Goal: Task Accomplishment & Management: Manage account settings

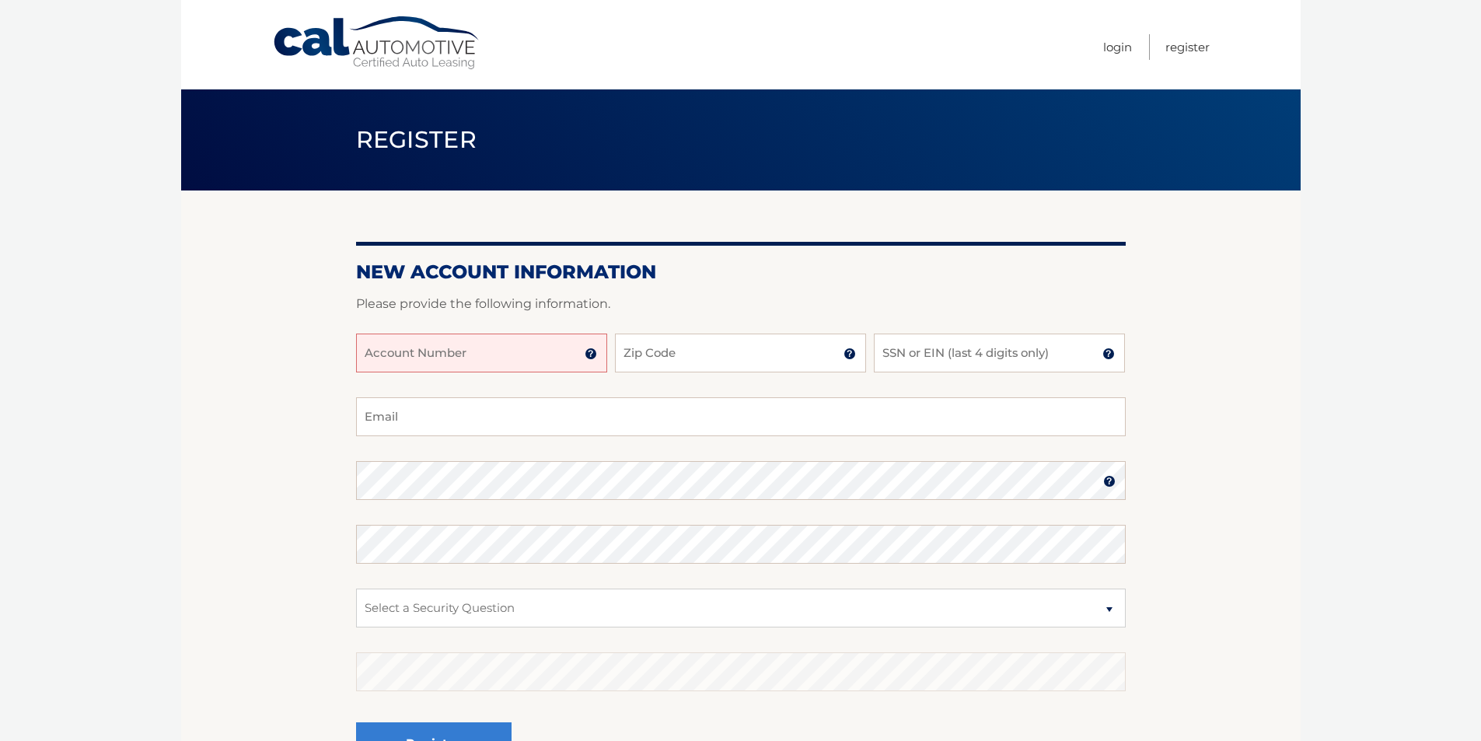
click at [498, 348] on input "Account Number" at bounding box center [481, 353] width 251 height 39
type input "44456004866"
click at [691, 353] on input "Zip Code" at bounding box center [740, 353] width 251 height 39
type input "07728"
click at [943, 344] on input "SSN or EIN (last 4 digits only)" at bounding box center [999, 353] width 251 height 39
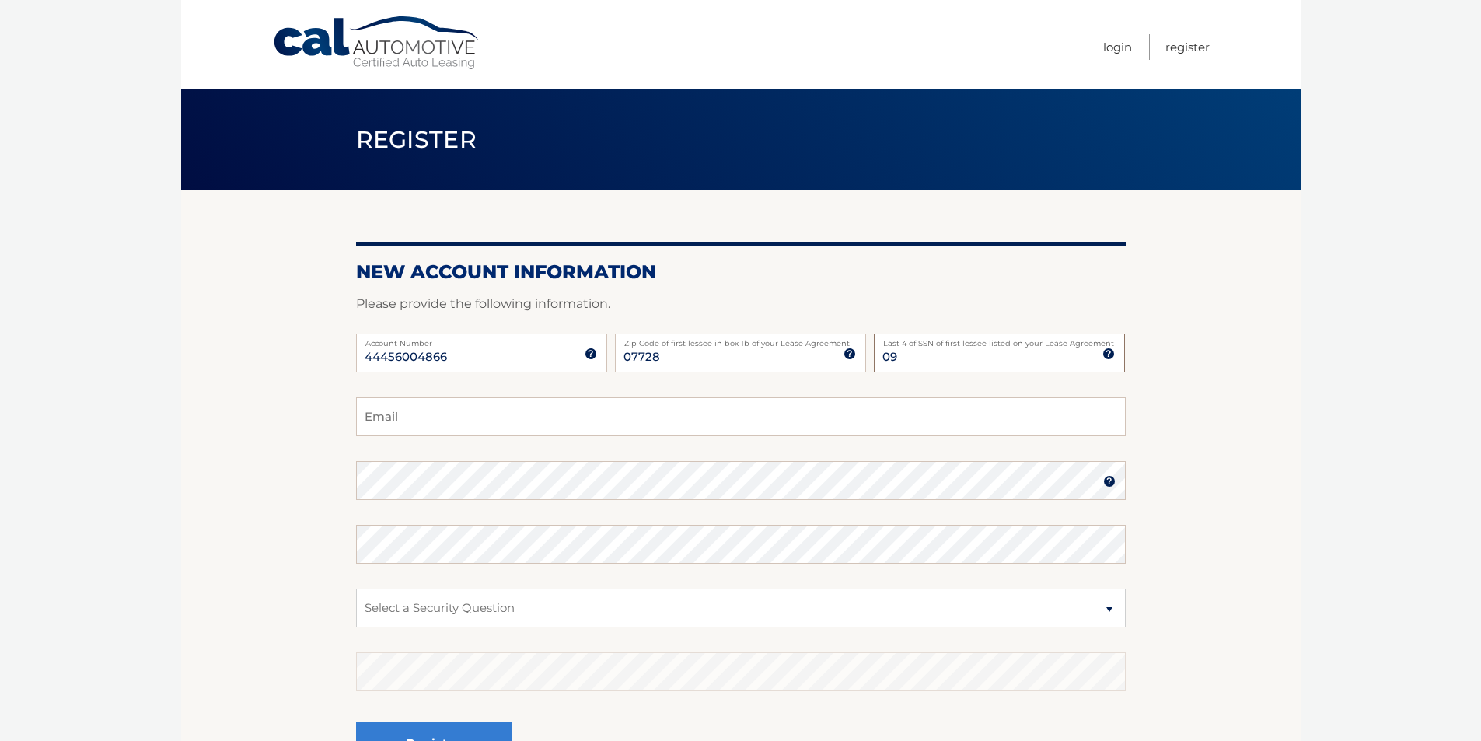
type input "0"
type input "3912"
click at [465, 414] on input "Email" at bounding box center [741, 416] width 770 height 39
type input "stephanielitfin@yahoo.com"
click at [1107, 611] on select "Select a Security Question What was the name of your elementary school? What is…" at bounding box center [741, 608] width 770 height 39
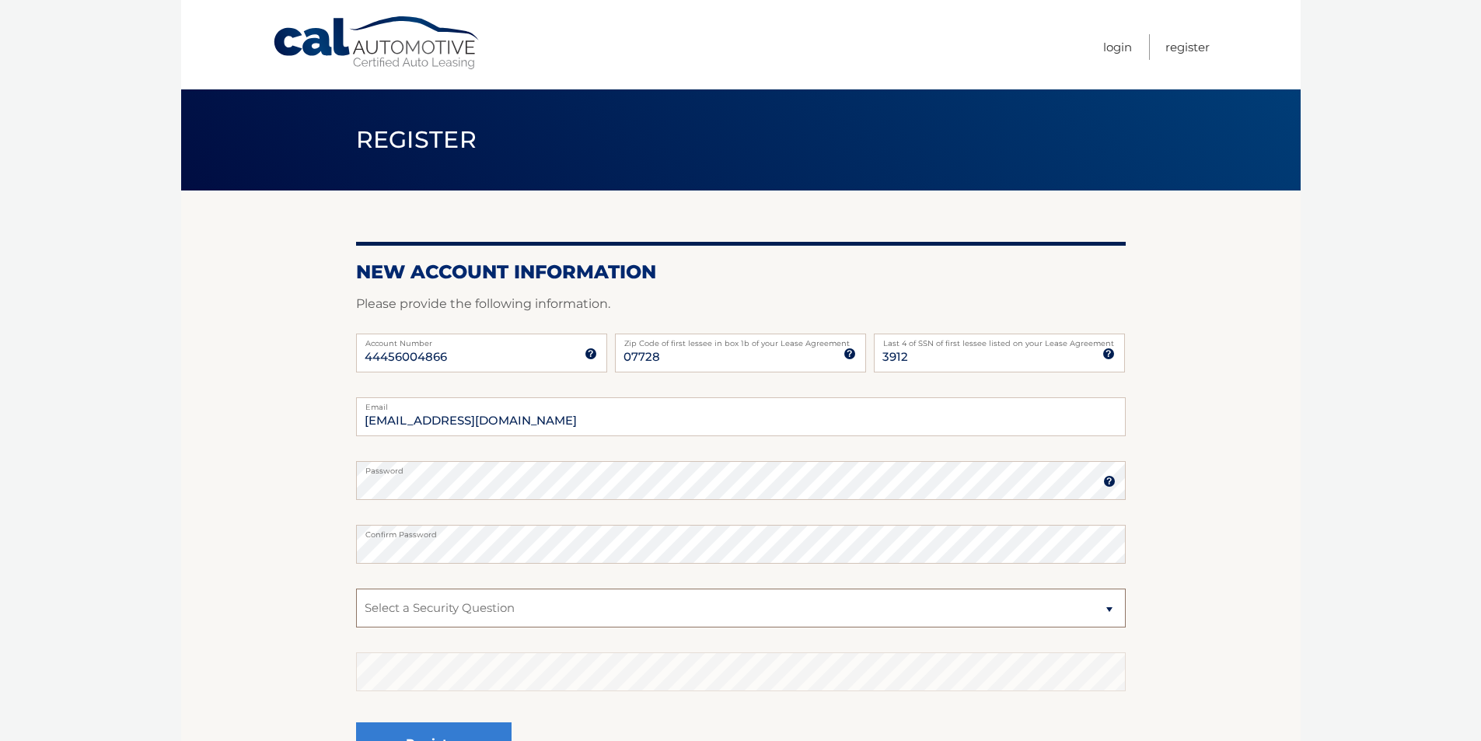
select select "2"
click at [356, 589] on select "Select a Security Question What was the name of your elementary school? What is…" at bounding box center [741, 608] width 770 height 39
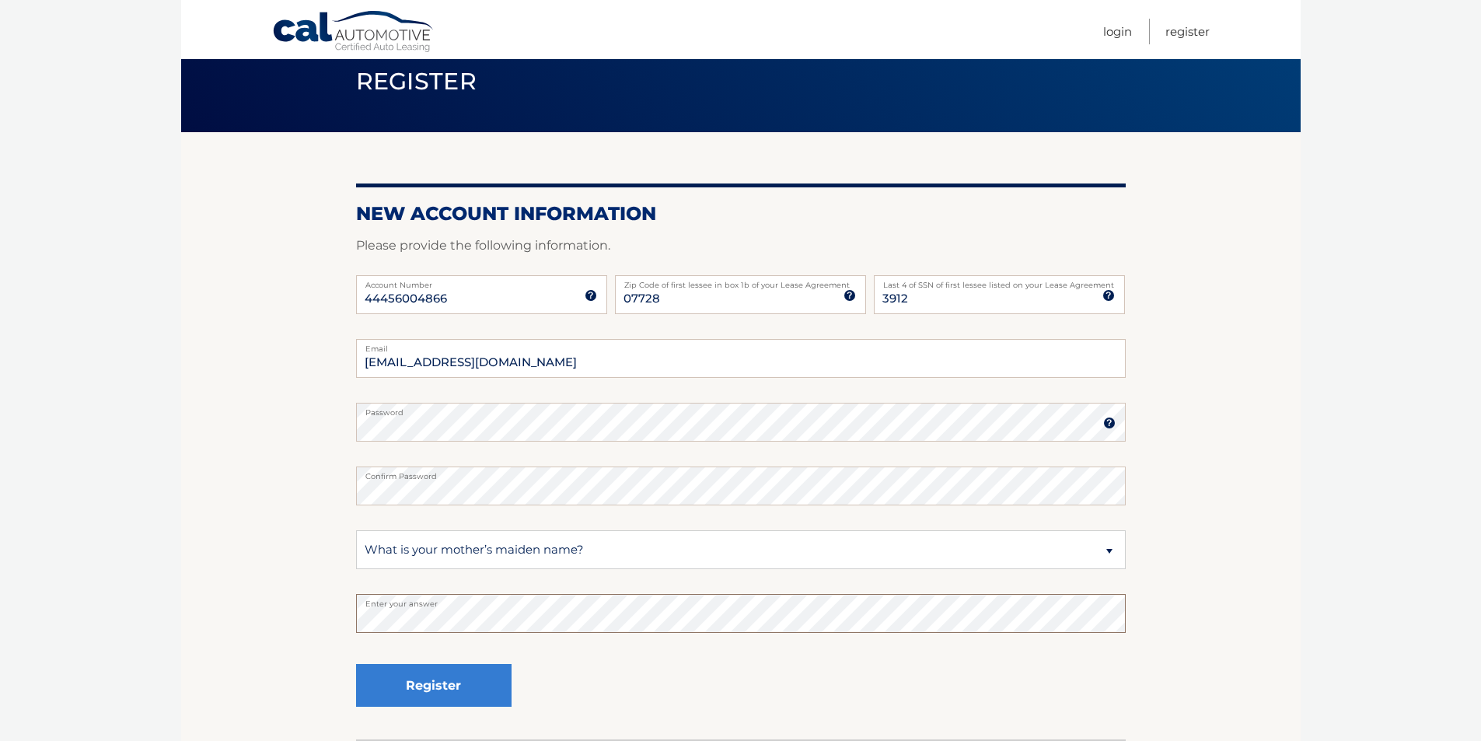
scroll to position [59, 0]
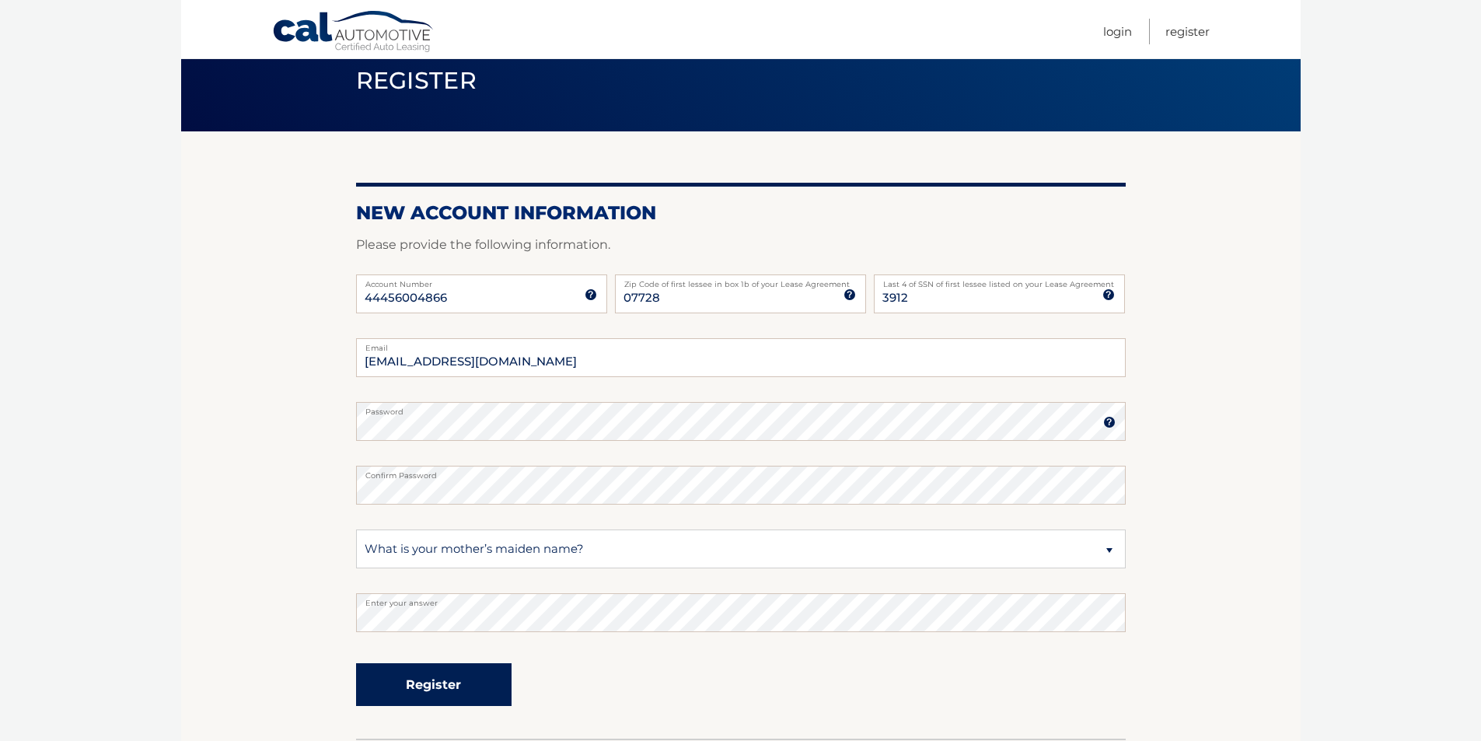
click at [490, 684] on button "Register" at bounding box center [434, 684] width 156 height 43
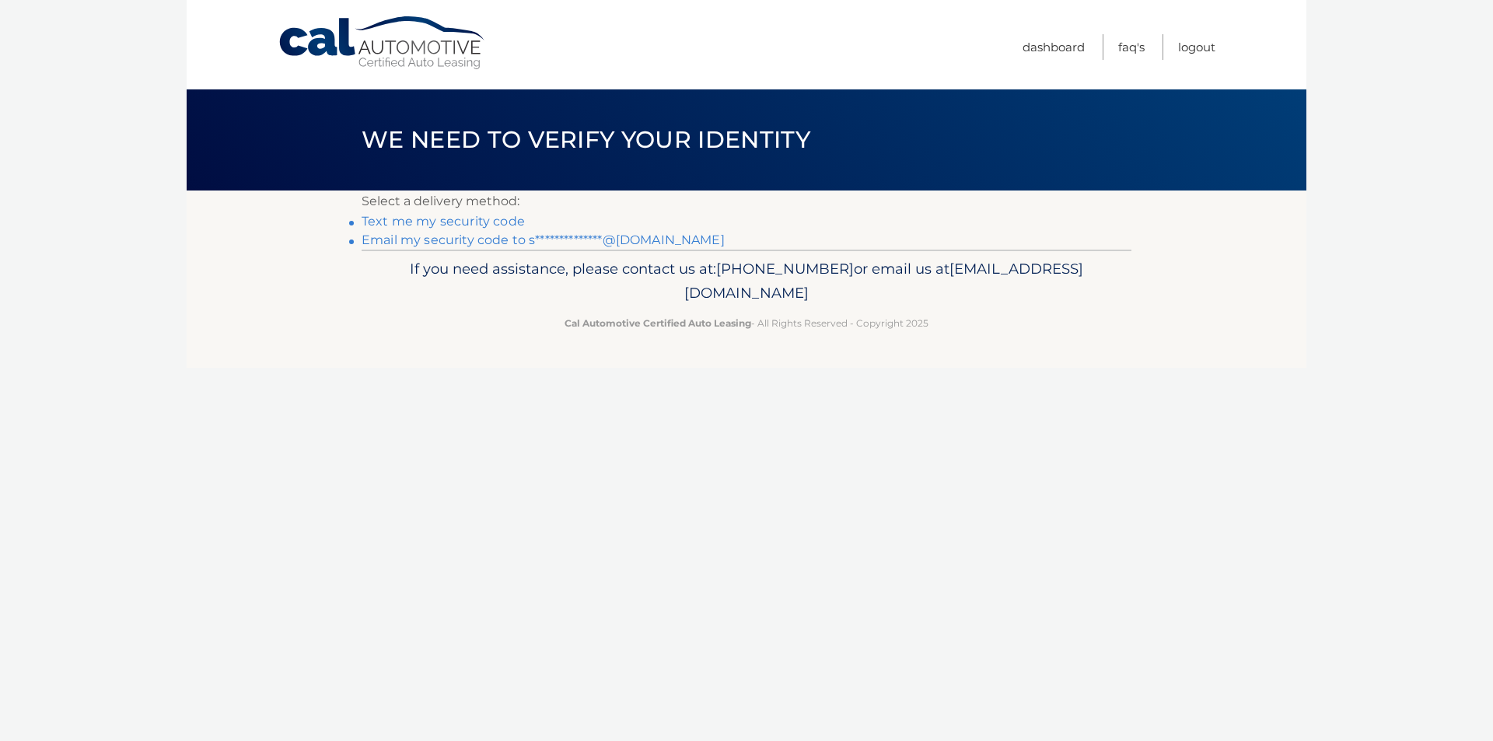
click at [466, 222] on link "Text me my security code" at bounding box center [443, 221] width 163 height 15
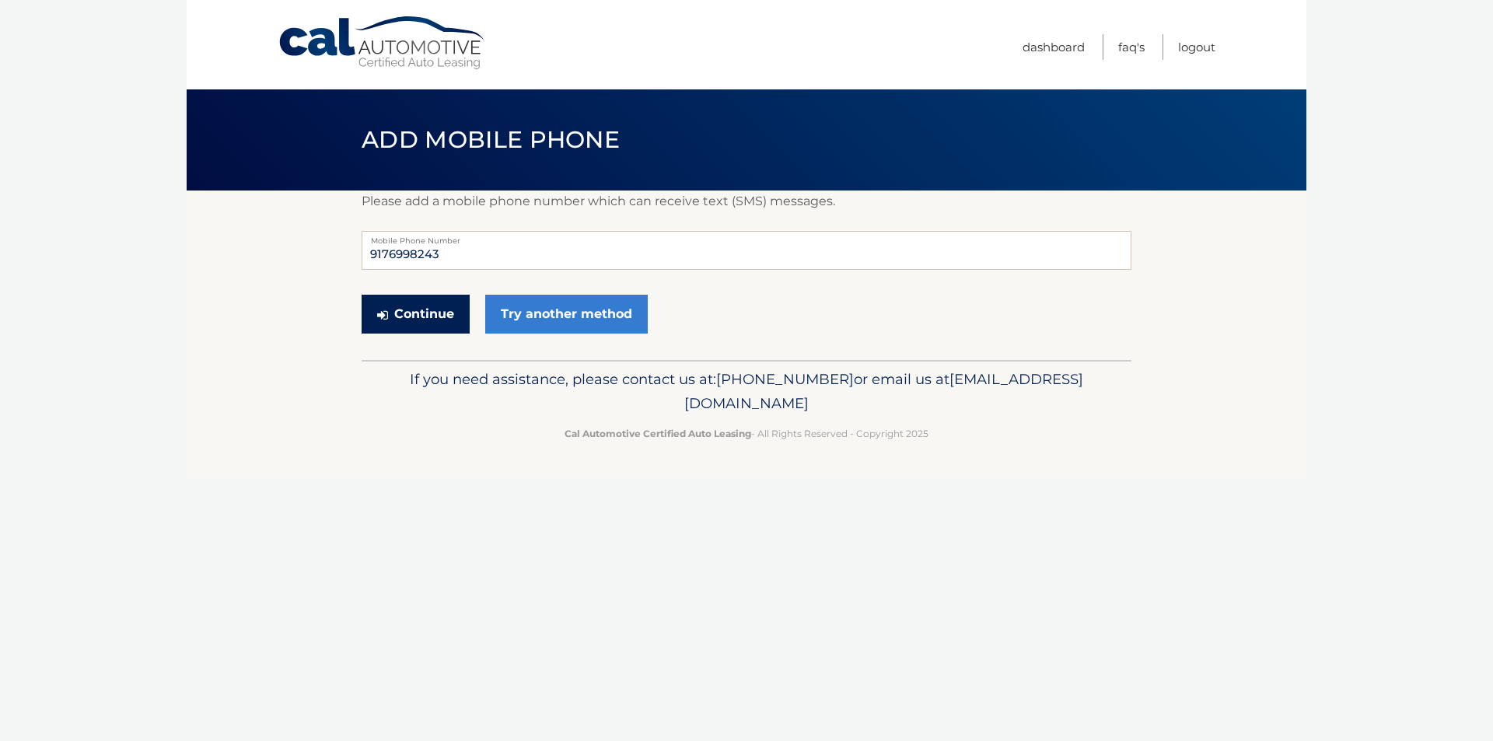
click at [425, 316] on button "Continue" at bounding box center [416, 314] width 108 height 39
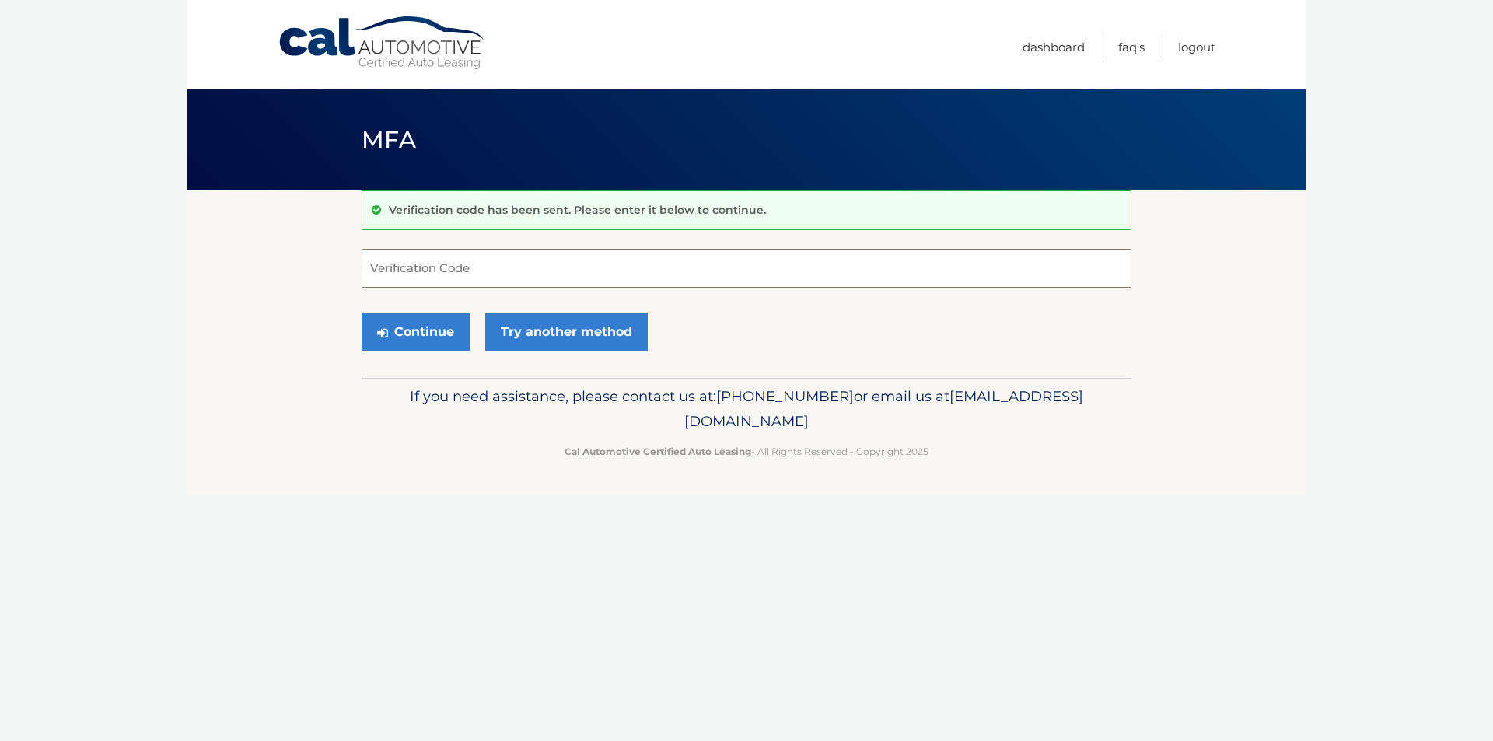
click at [488, 271] on input "Verification Code" at bounding box center [747, 268] width 770 height 39
type input "861692"
click at [407, 332] on button "Continue" at bounding box center [416, 332] width 108 height 39
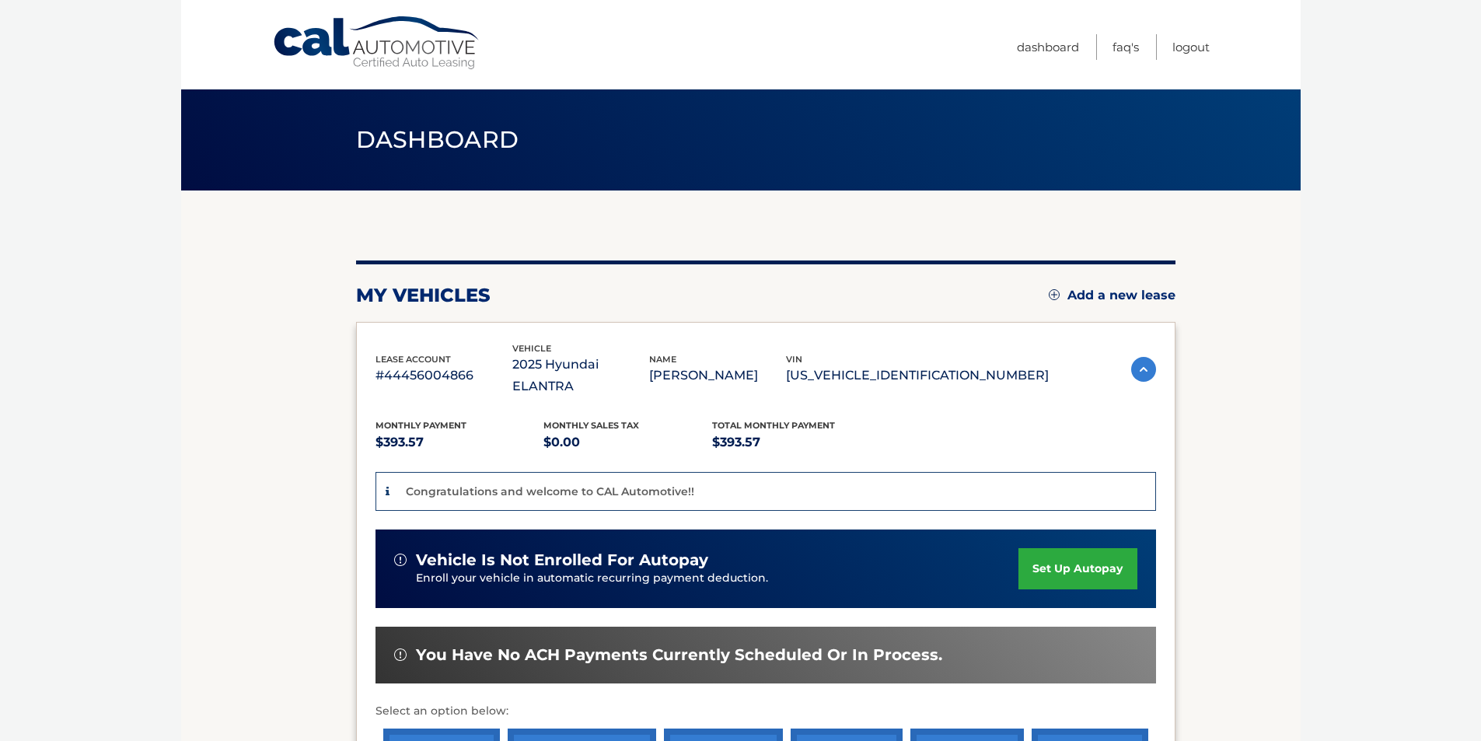
click at [1100, 553] on link "set up autopay" at bounding box center [1078, 568] width 118 height 41
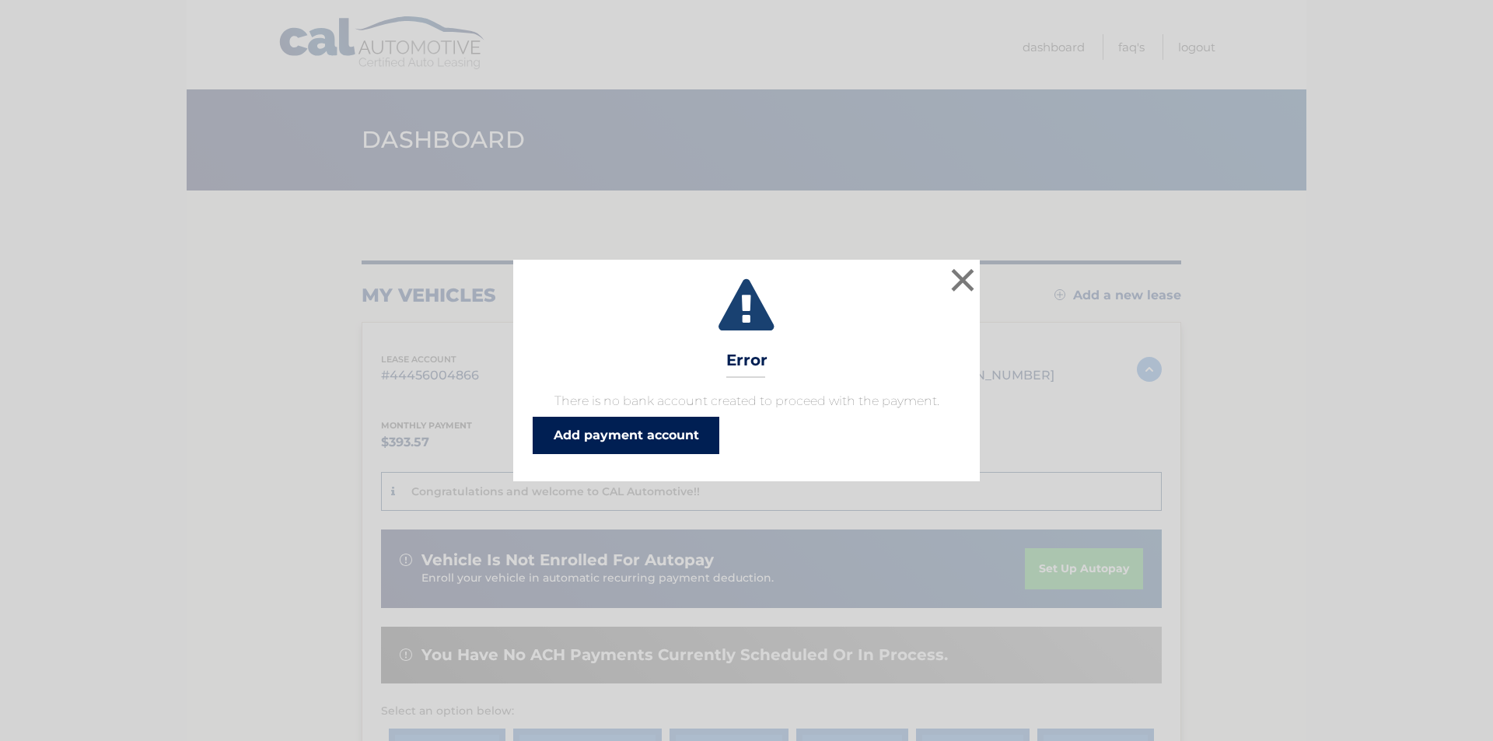
click at [596, 439] on link "Add payment account" at bounding box center [626, 435] width 187 height 37
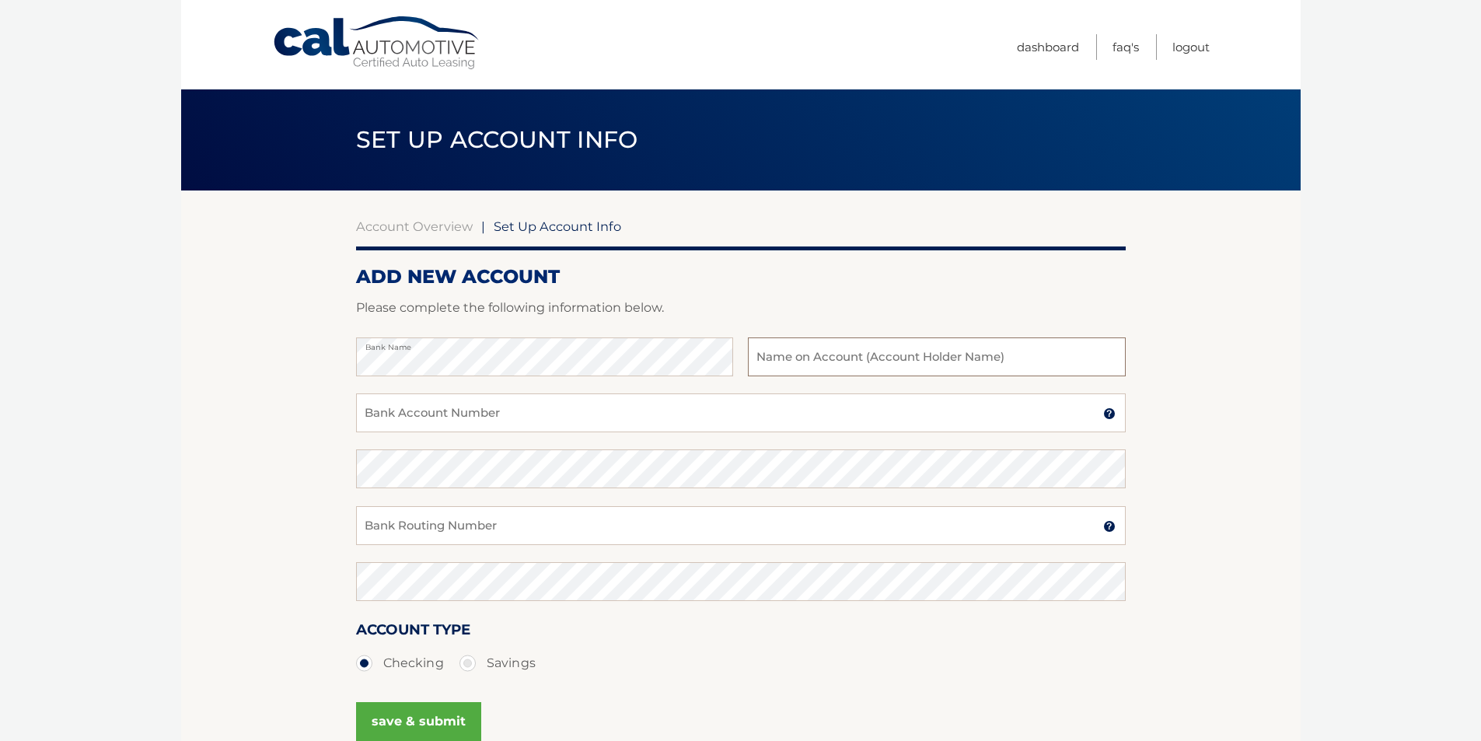
click at [817, 353] on input "text" at bounding box center [936, 356] width 377 height 39
type input "Stephanie Litfin"
click at [548, 413] on input "Bank Account Number" at bounding box center [741, 412] width 770 height 39
type input "483017683341"
click at [634, 530] on input "Bank Routing Number" at bounding box center [741, 525] width 770 height 39
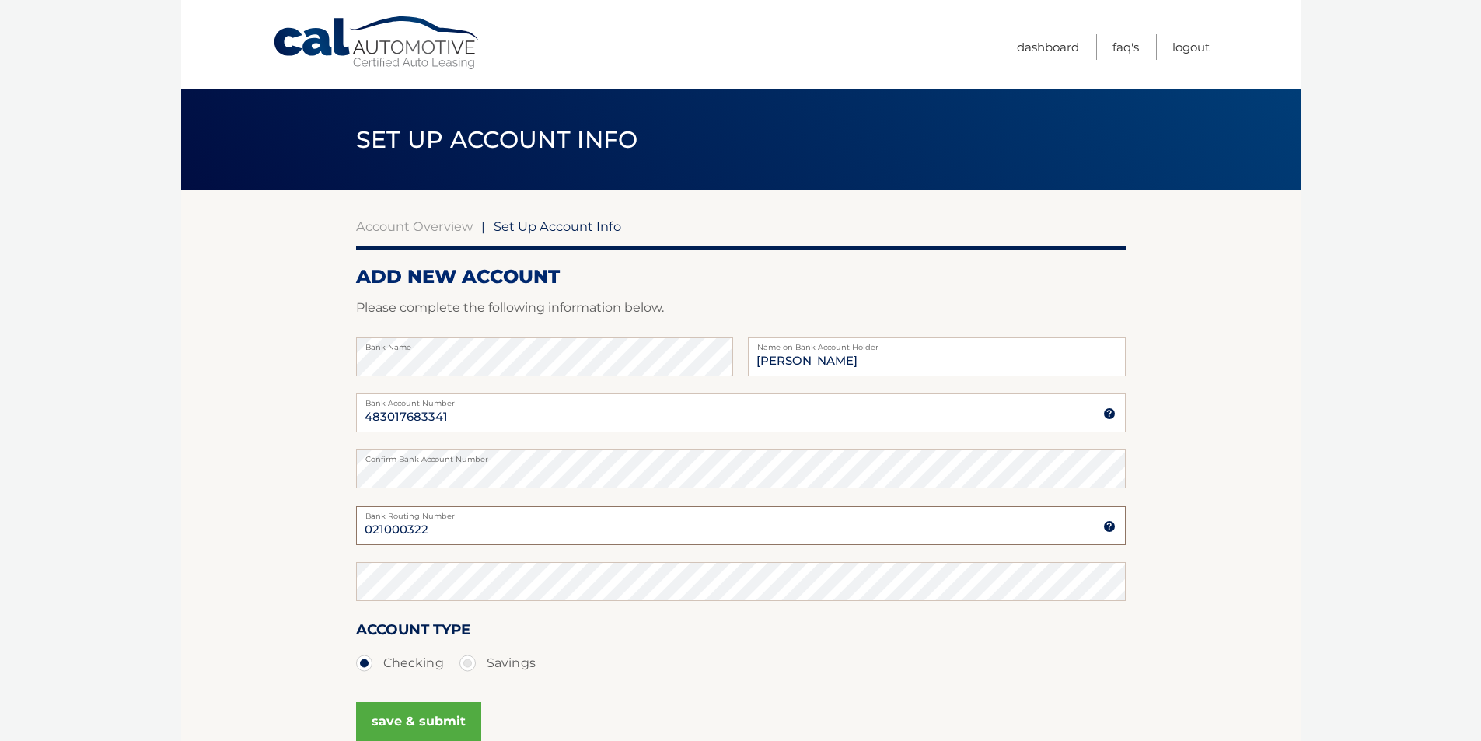
type input "021000322"
click at [442, 715] on button "save & submit" at bounding box center [418, 721] width 125 height 39
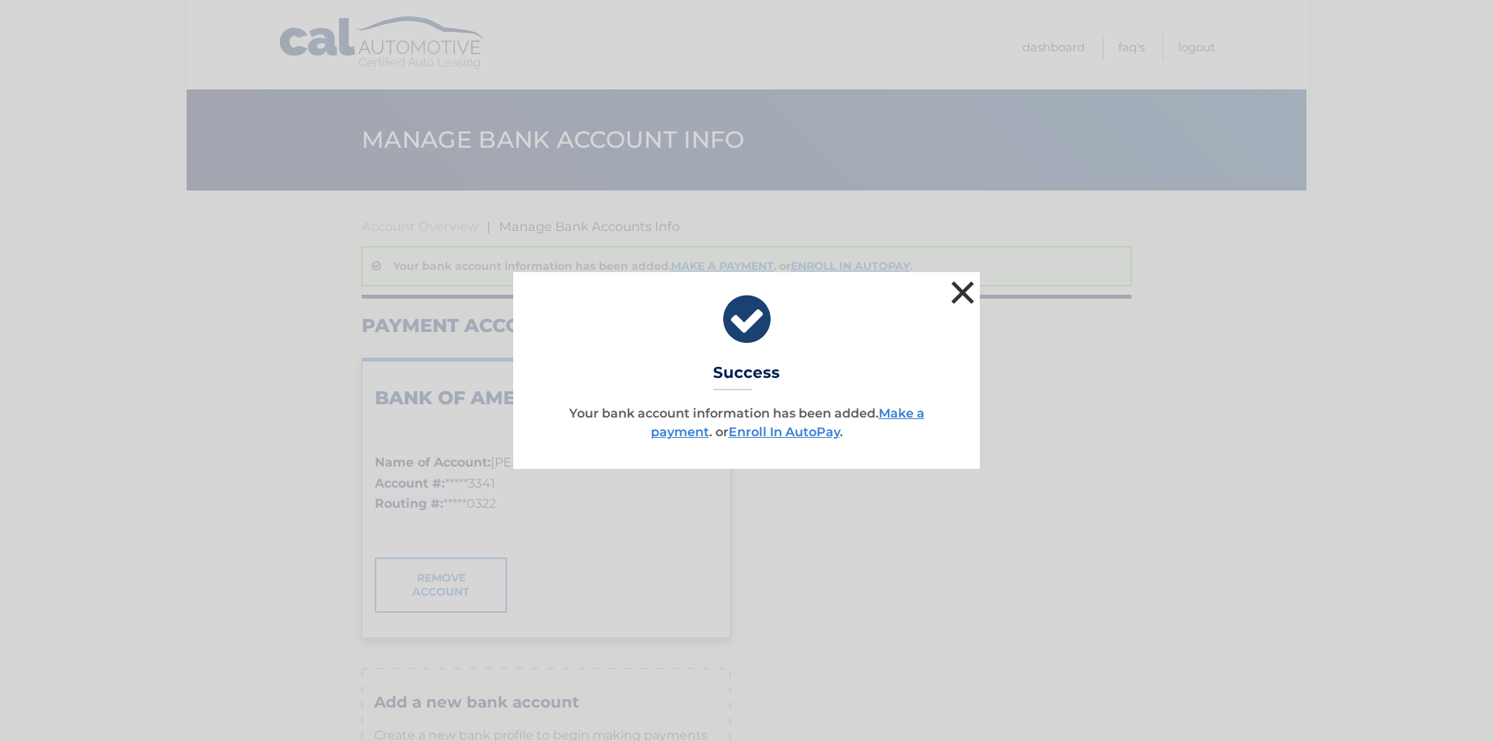
click at [956, 298] on button "×" at bounding box center [962, 292] width 31 height 31
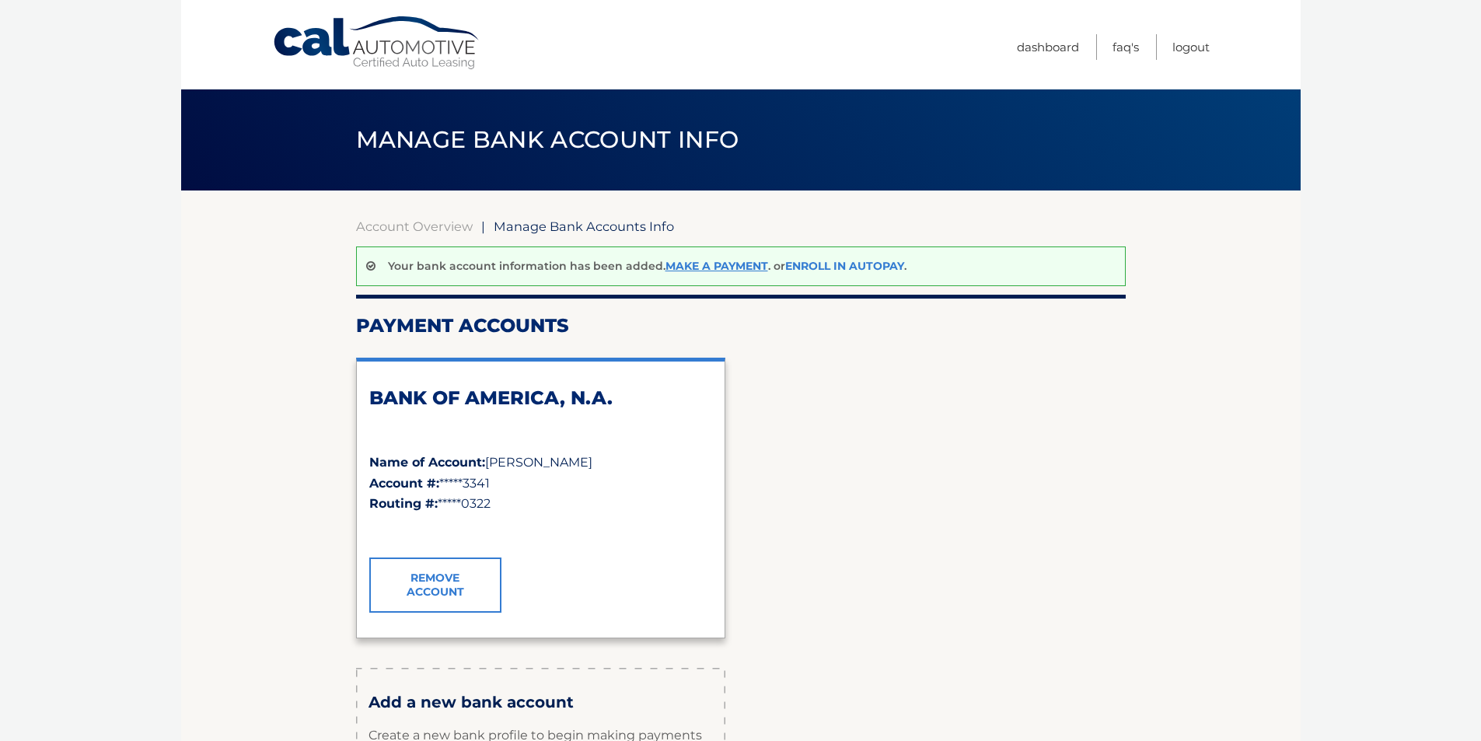
click at [834, 261] on link "Enroll In AutoPay" at bounding box center [844, 266] width 119 height 14
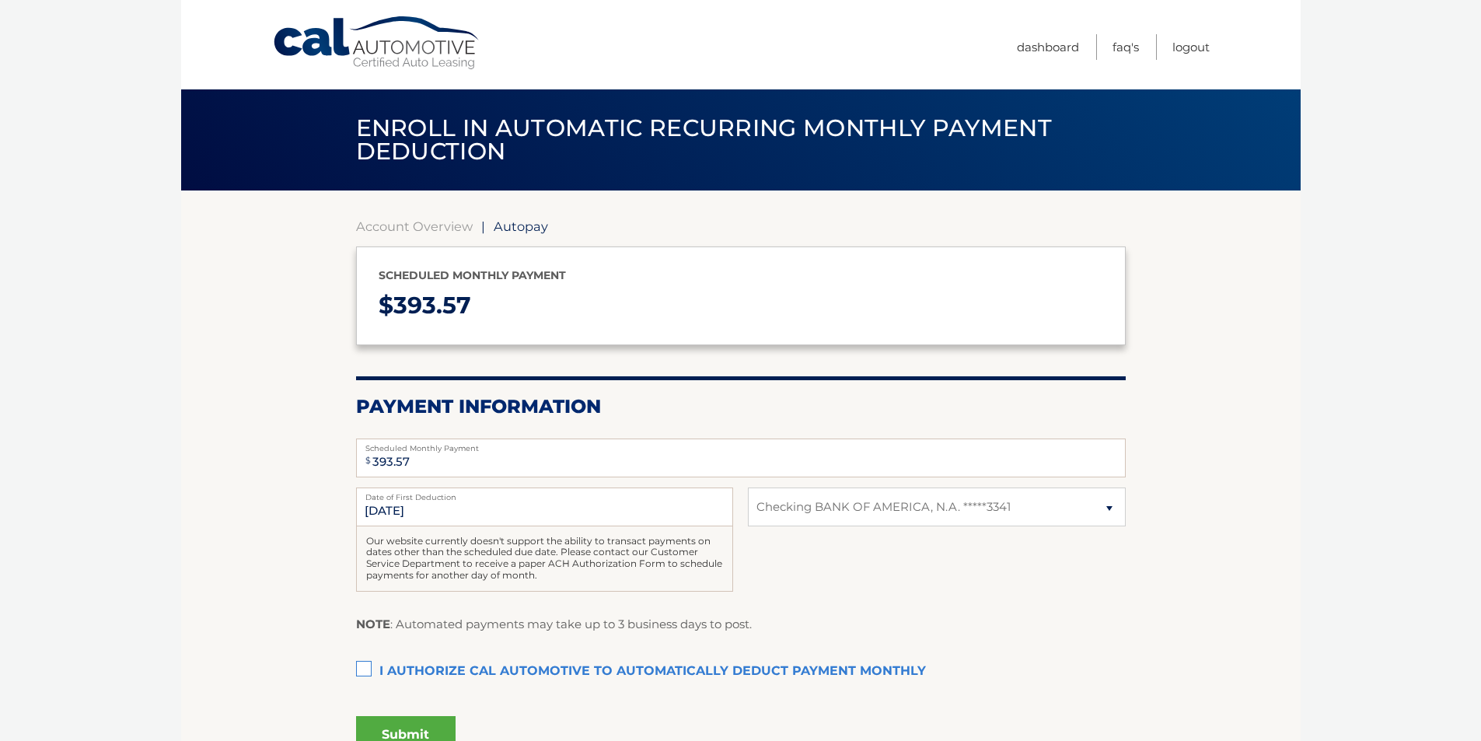
select select "YTEzZjI3YmQtNWNkNy00ZmE3LWJlOTYtNjUyNGMxMTY0YTI0"
click at [363, 666] on label "I authorize cal automotive to automatically deduct payment monthly This checkbo…" at bounding box center [741, 671] width 770 height 31
click at [0, 0] on input "I authorize cal automotive to automatically deduct payment monthly This checkbo…" at bounding box center [0, 0] width 0 height 0
click at [430, 728] on button "Submit" at bounding box center [406, 734] width 100 height 37
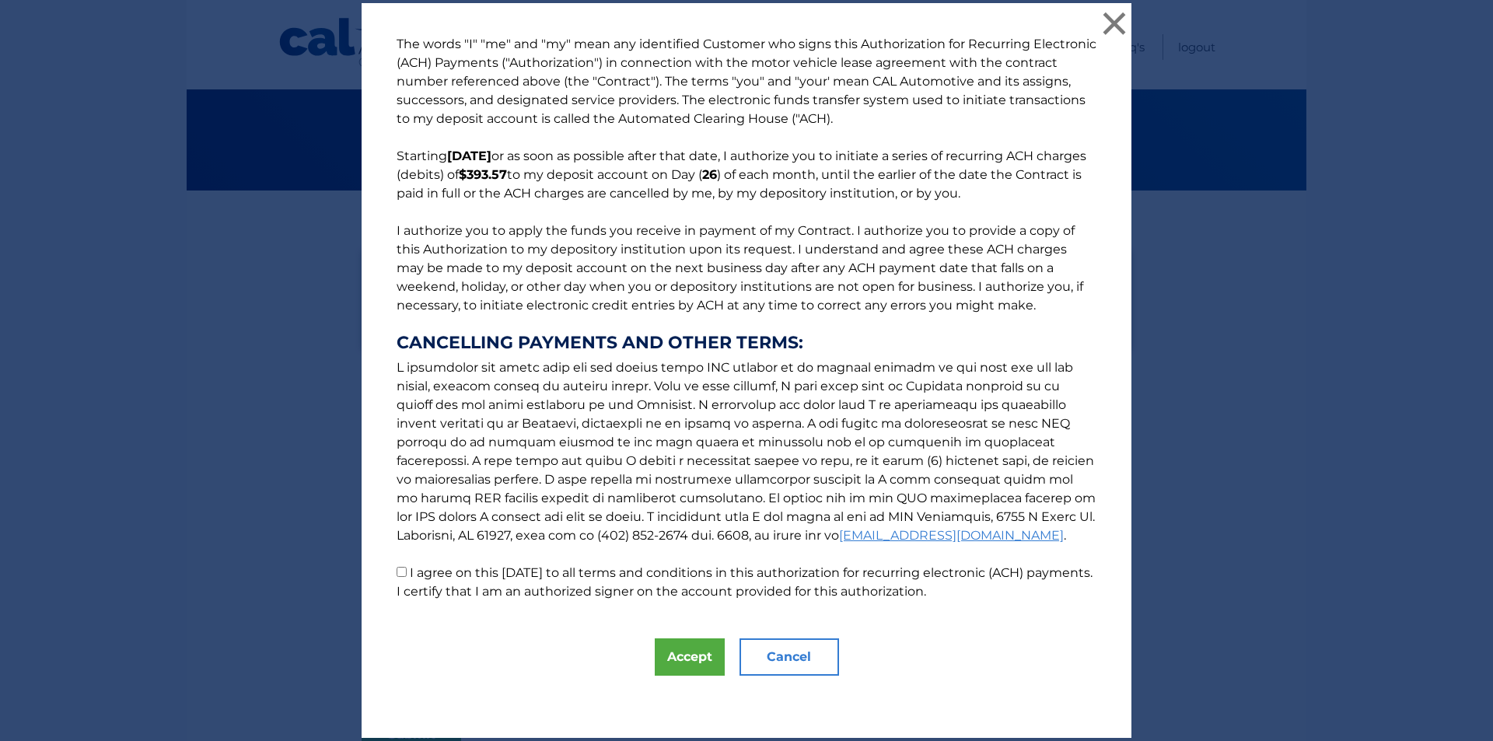
click at [399, 573] on input "I agree on this 09/08/2025 to all terms and conditions in this authorization fo…" at bounding box center [402, 572] width 10 height 10
checkbox input "true"
click at [681, 660] on button "Accept" at bounding box center [690, 656] width 70 height 37
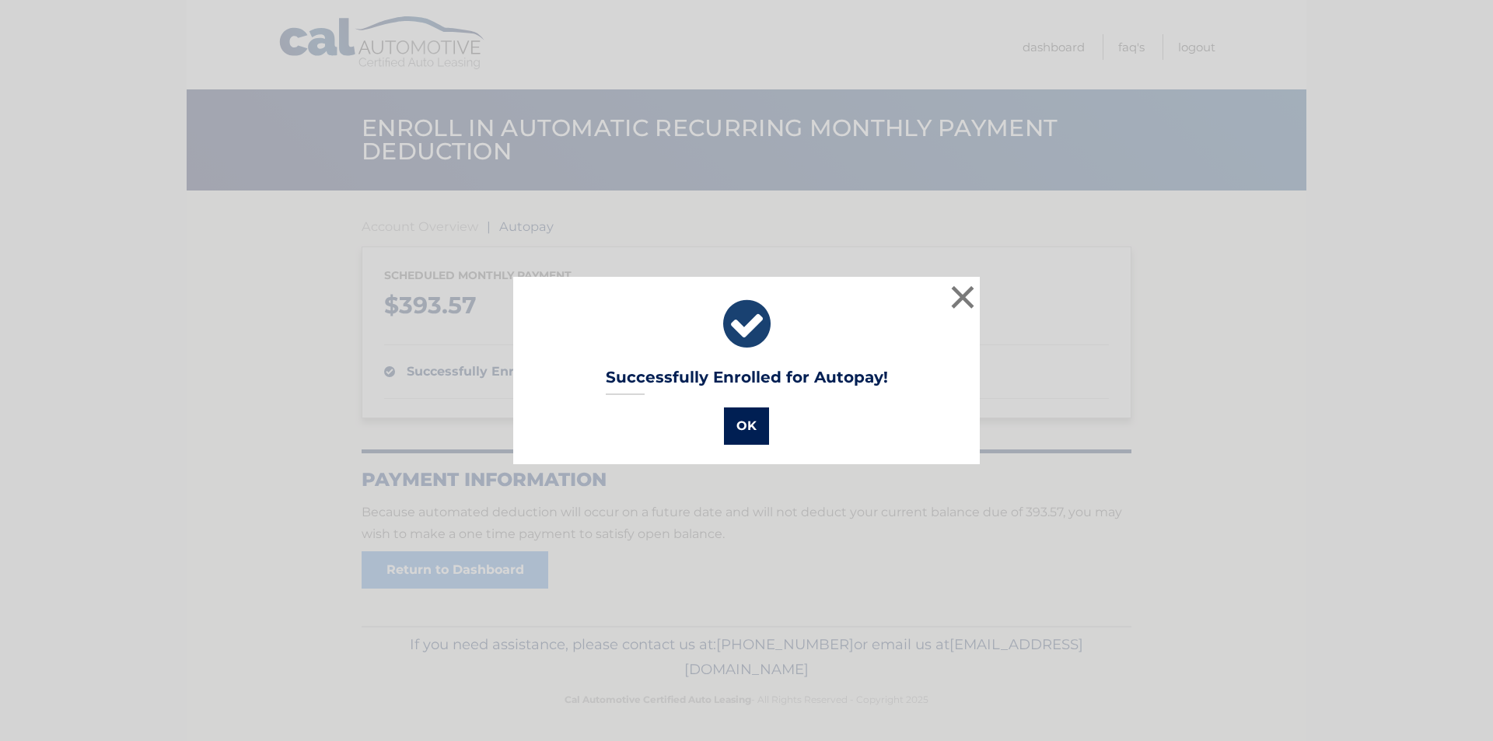
click at [748, 418] on button "OK" at bounding box center [746, 425] width 45 height 37
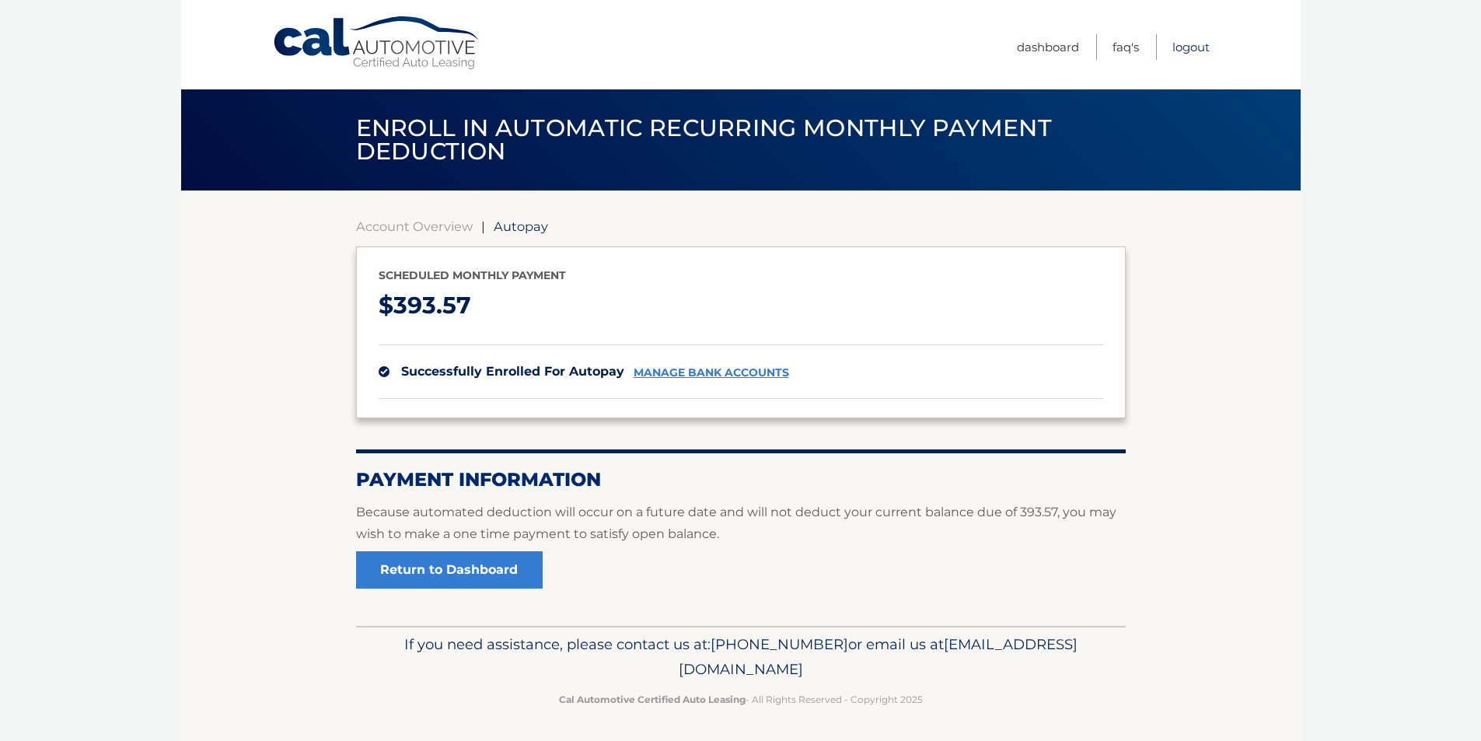
click at [1197, 48] on link "Logout" at bounding box center [1190, 47] width 37 height 26
